Goal: Obtain resource: Download file/media

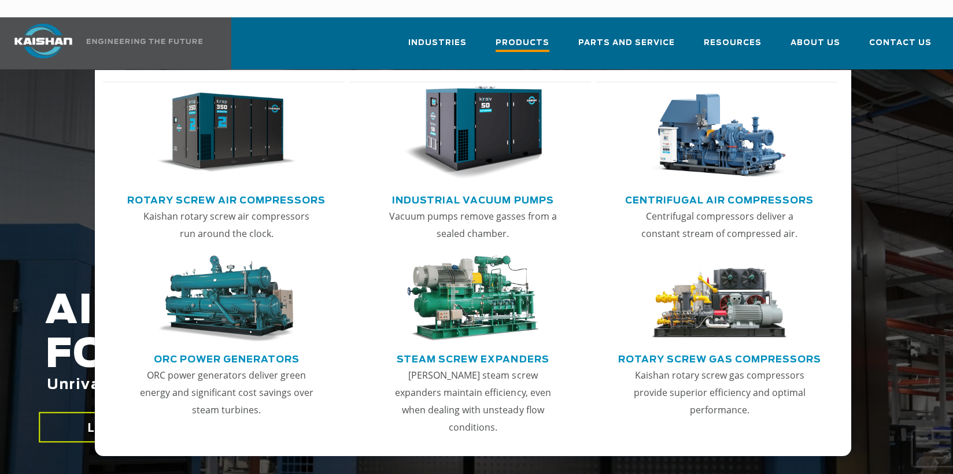
click at [546, 36] on span "Products" at bounding box center [522, 44] width 54 height 16
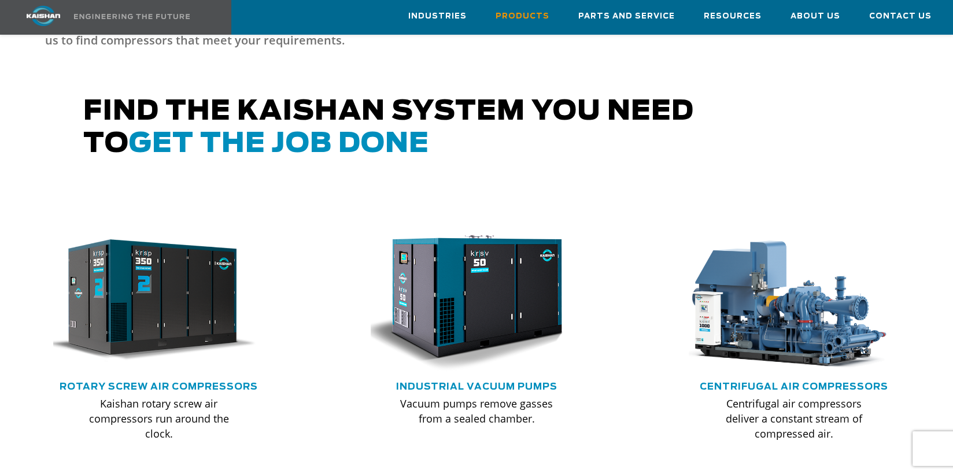
scroll to position [636, 0]
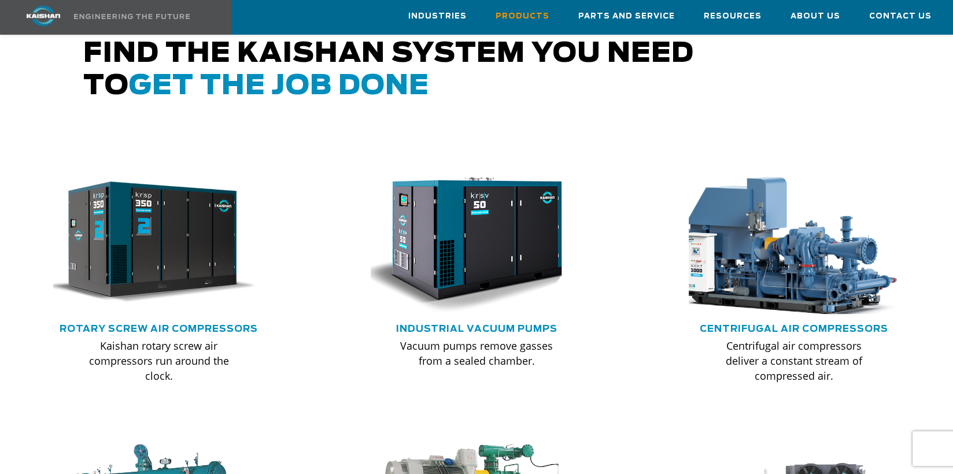
click at [731, 257] on img at bounding box center [785, 243] width 232 height 157
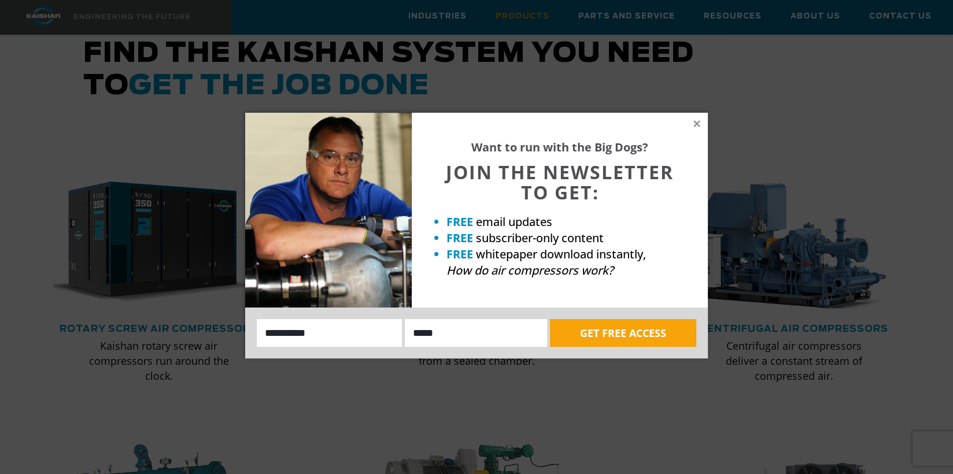
click at [703, 124] on div "Want to run with the Big Dogs? JOIN THE NEWSLETTER TO GET: FREE email updates F…" at bounding box center [560, 210] width 296 height 195
click at [694, 120] on icon at bounding box center [696, 123] width 6 height 6
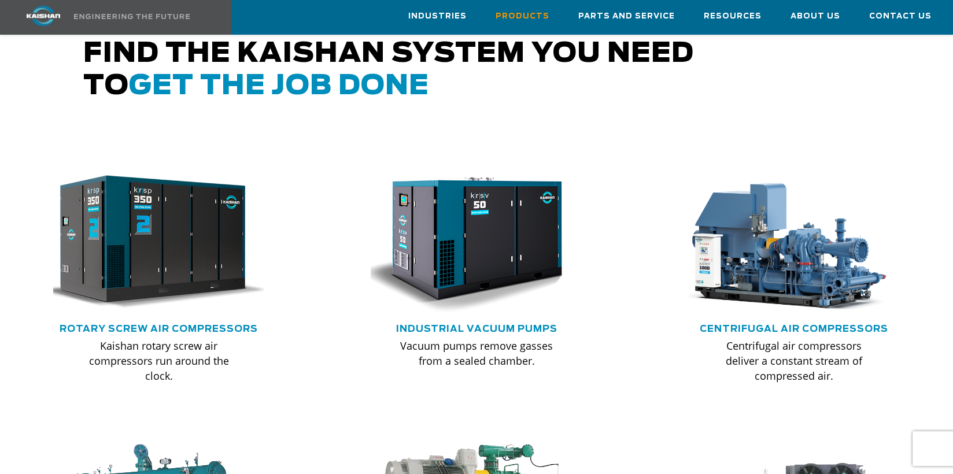
scroll to position [578, 0]
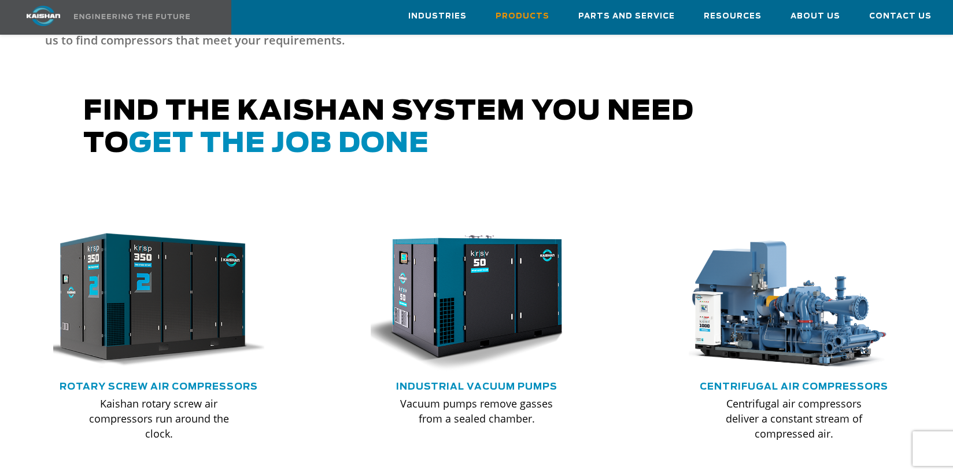
click at [146, 228] on img at bounding box center [150, 301] width 232 height 157
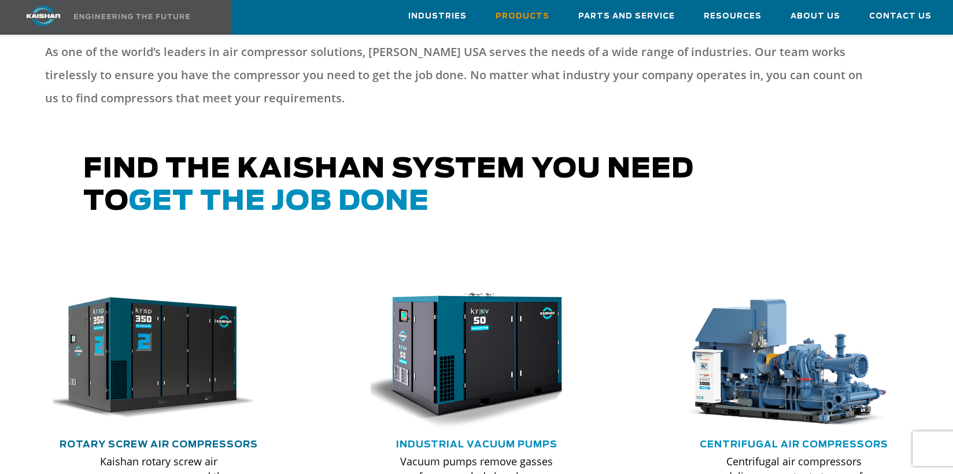
scroll to position [463, 0]
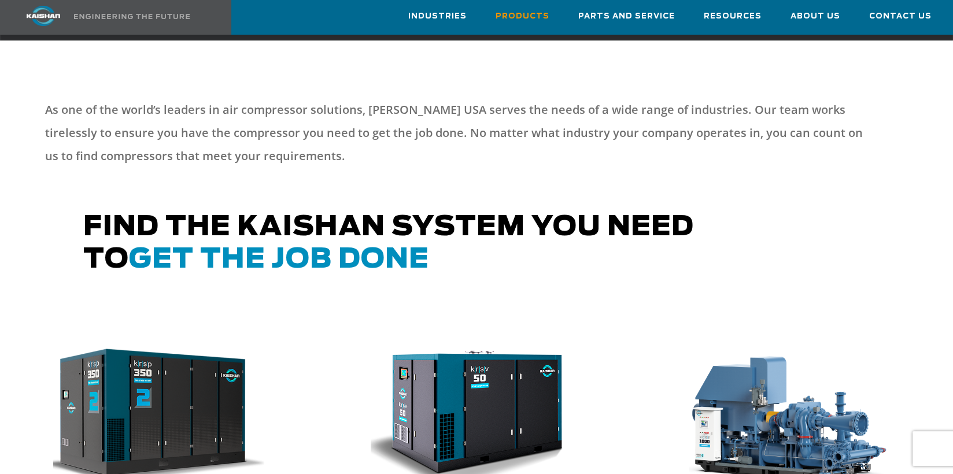
click at [147, 426] on img at bounding box center [150, 416] width 232 height 157
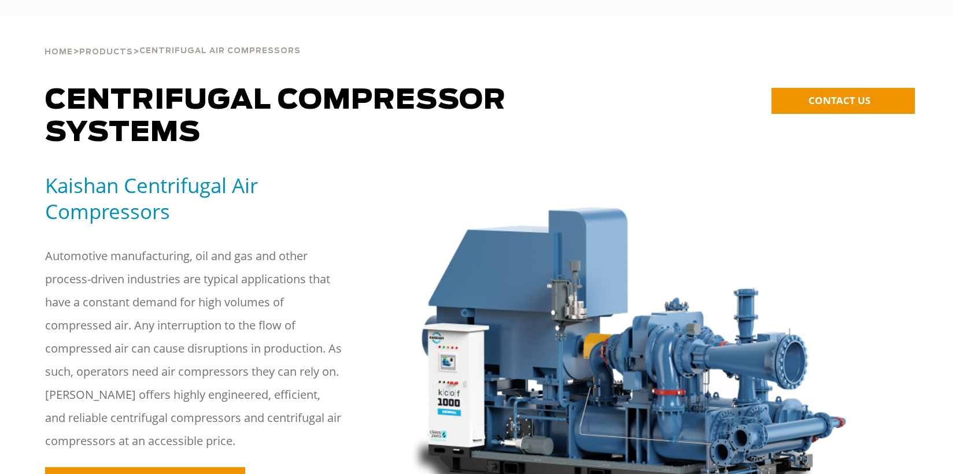
click at [786, 311] on img at bounding box center [625, 345] width 461 height 346
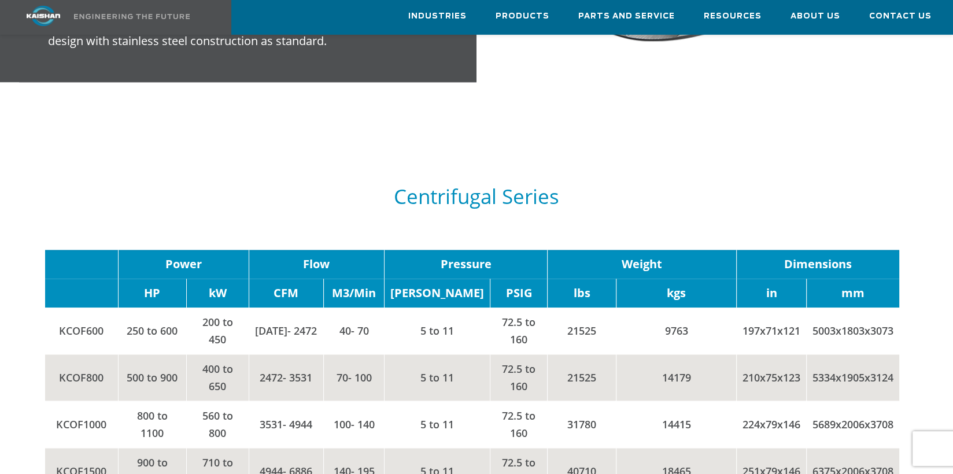
scroll to position [1503, 0]
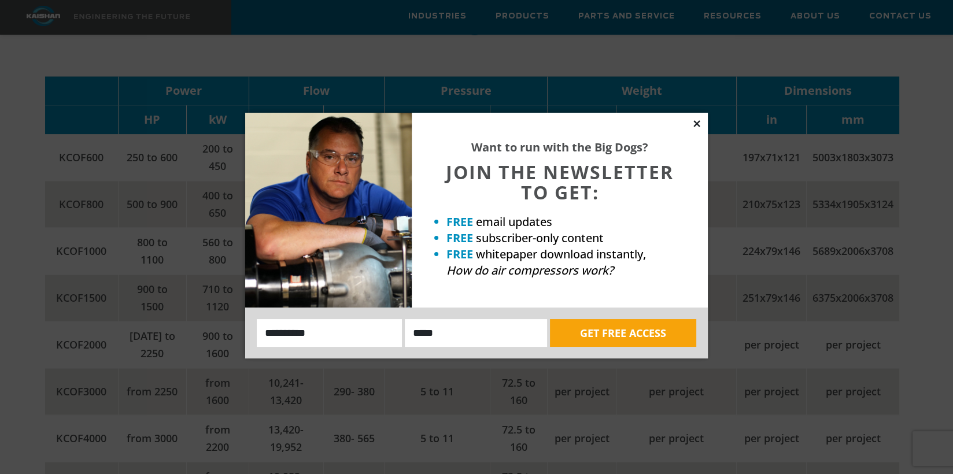
click at [697, 127] on icon at bounding box center [696, 124] width 10 height 10
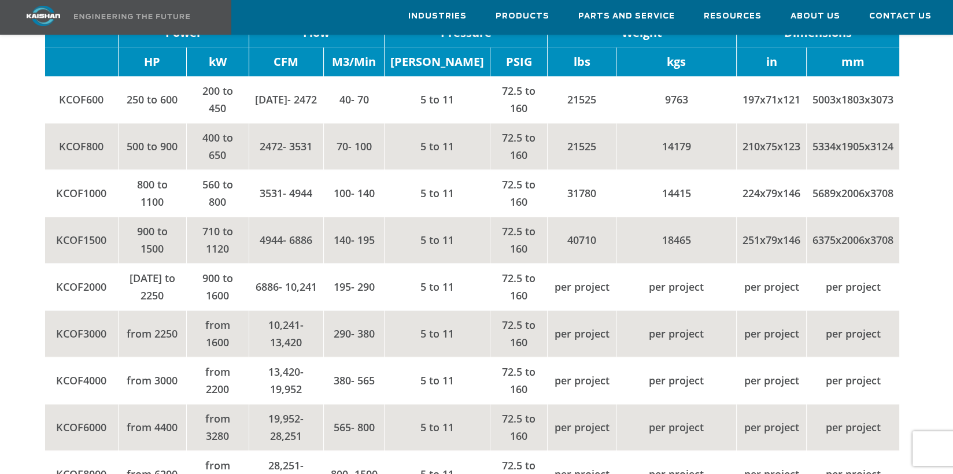
scroll to position [1445, 0]
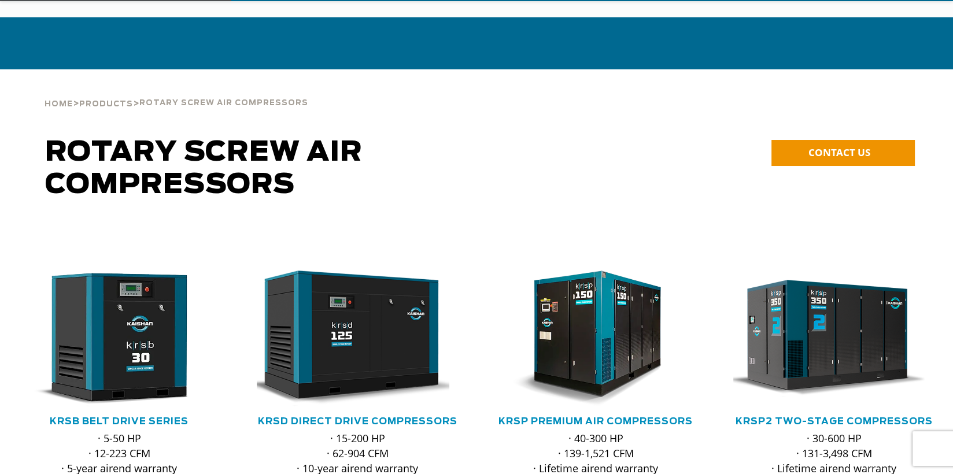
scroll to position [116, 0]
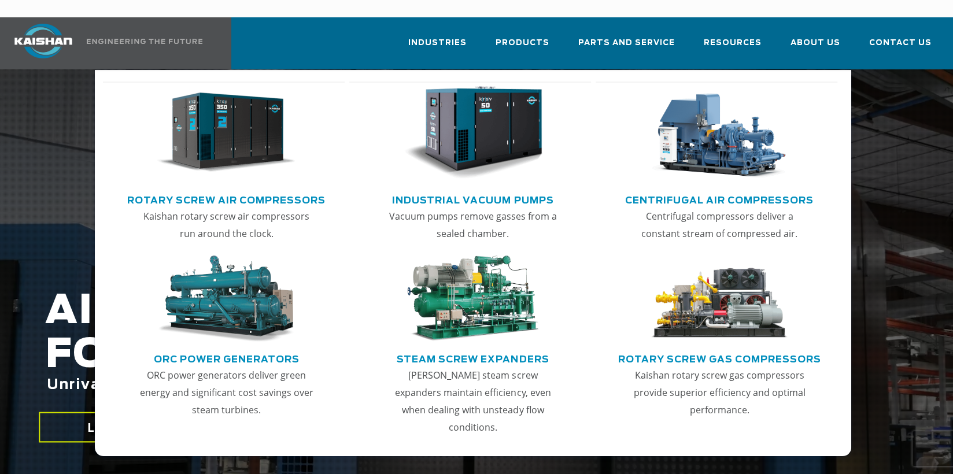
click at [706, 144] on img "Main menu" at bounding box center [719, 133] width 139 height 94
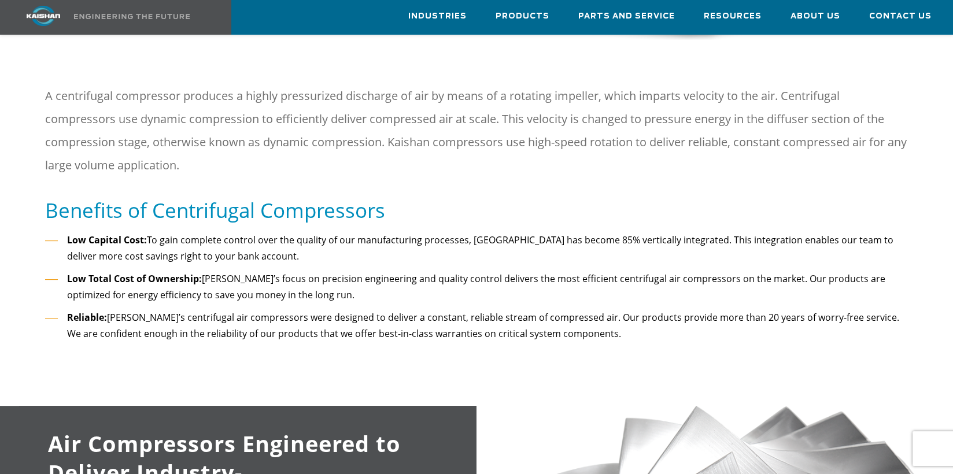
scroll to position [347, 0]
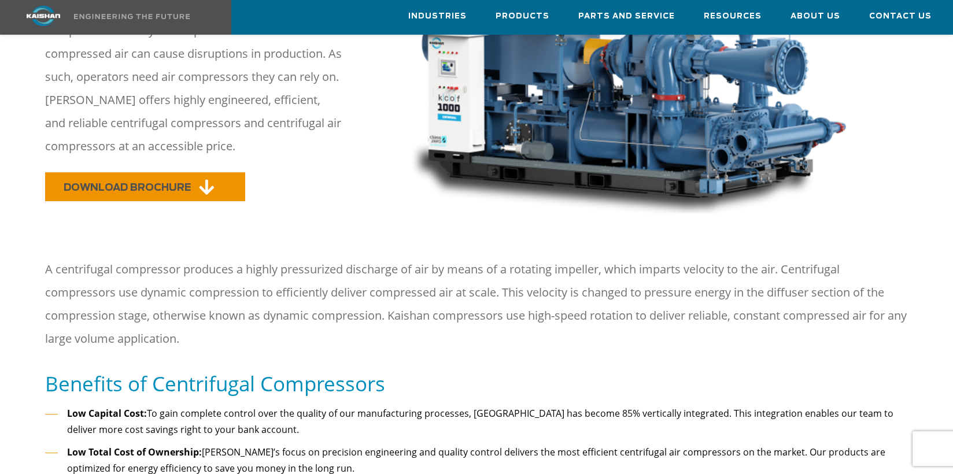
click at [184, 183] on span "DOWNLOAD BROCHURE" at bounding box center [127, 188] width 127 height 10
